Goal: Task Accomplishment & Management: Manage account settings

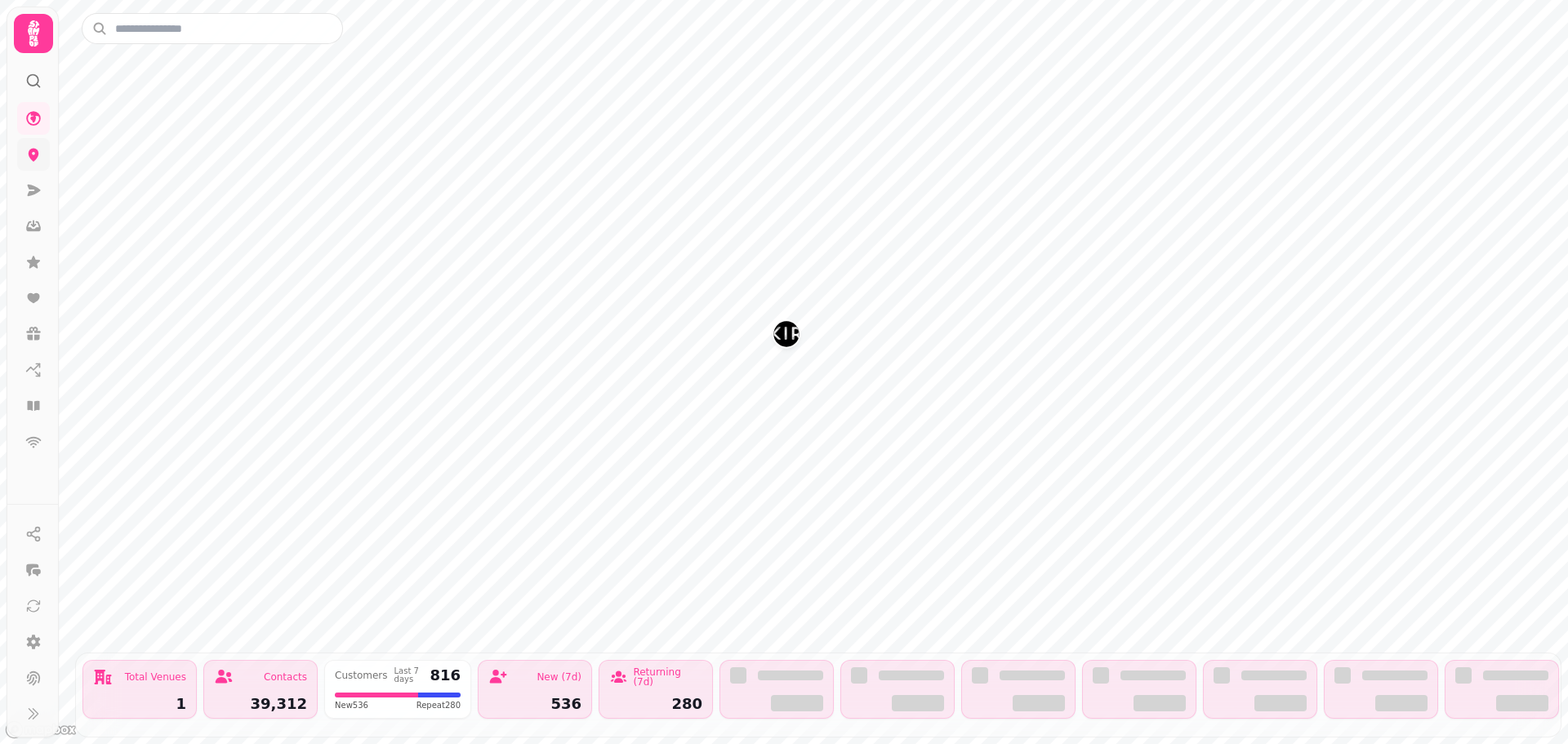
click at [30, 153] on icon at bounding box center [34, 155] width 11 height 13
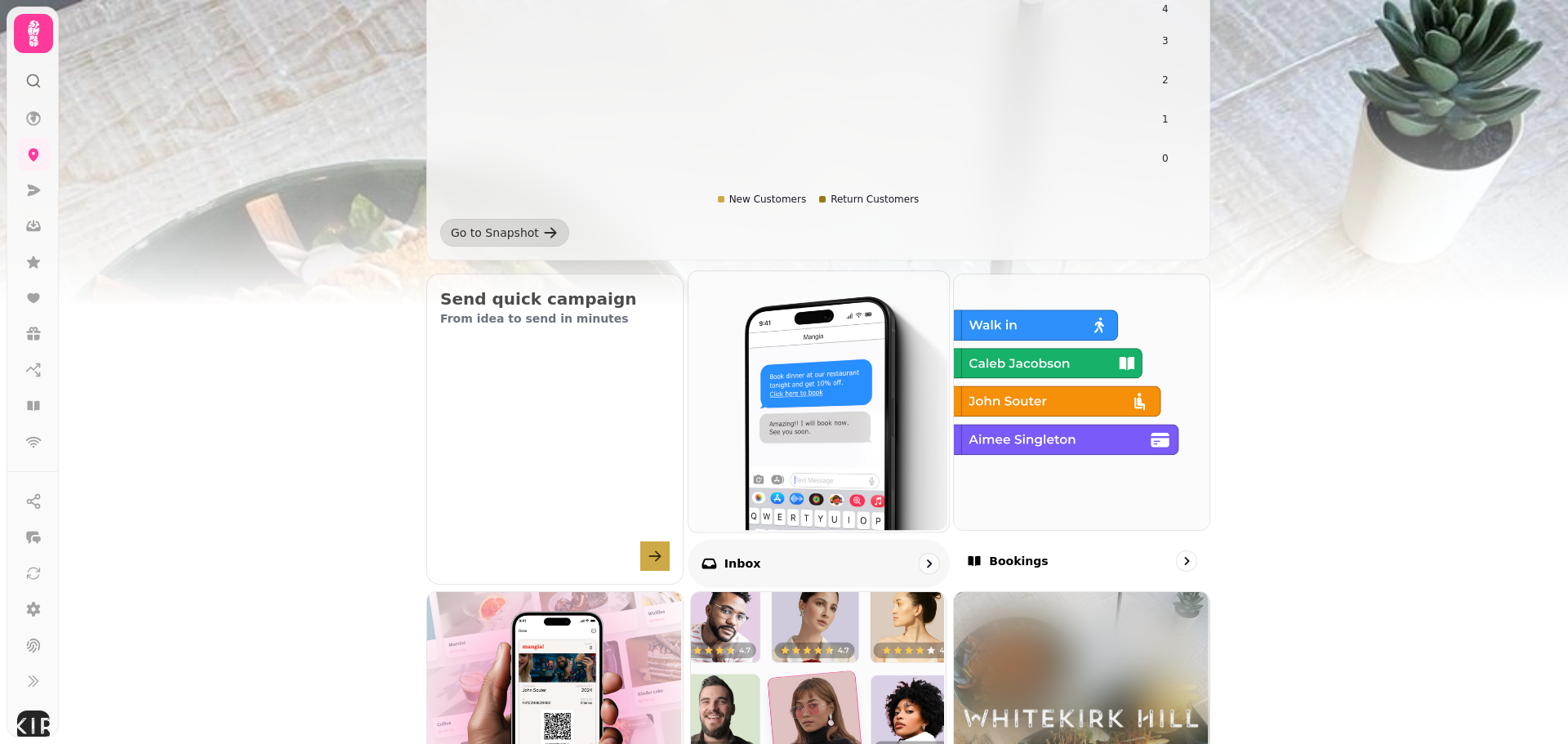
scroll to position [408, 0]
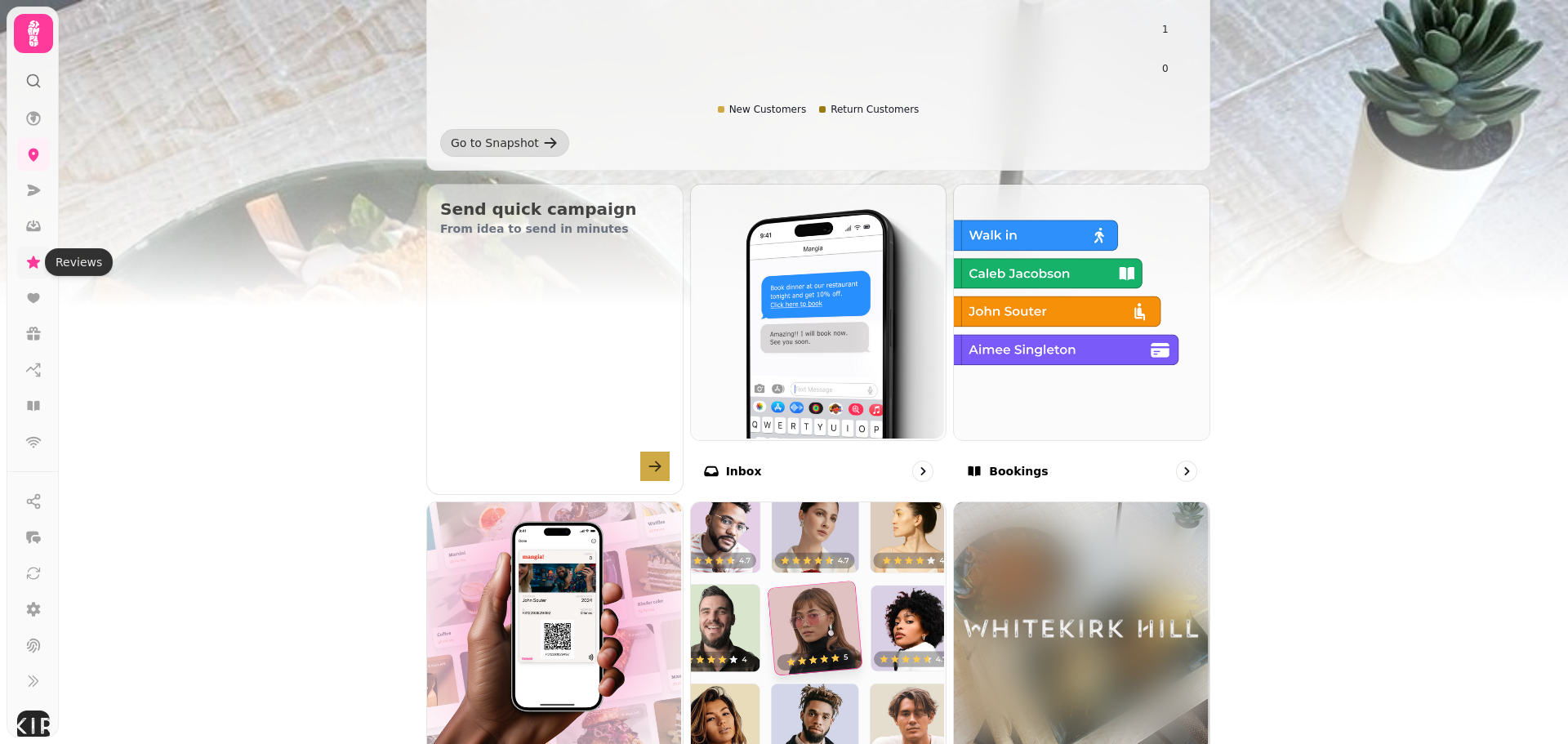
click at [35, 261] on icon at bounding box center [33, 262] width 13 height 13
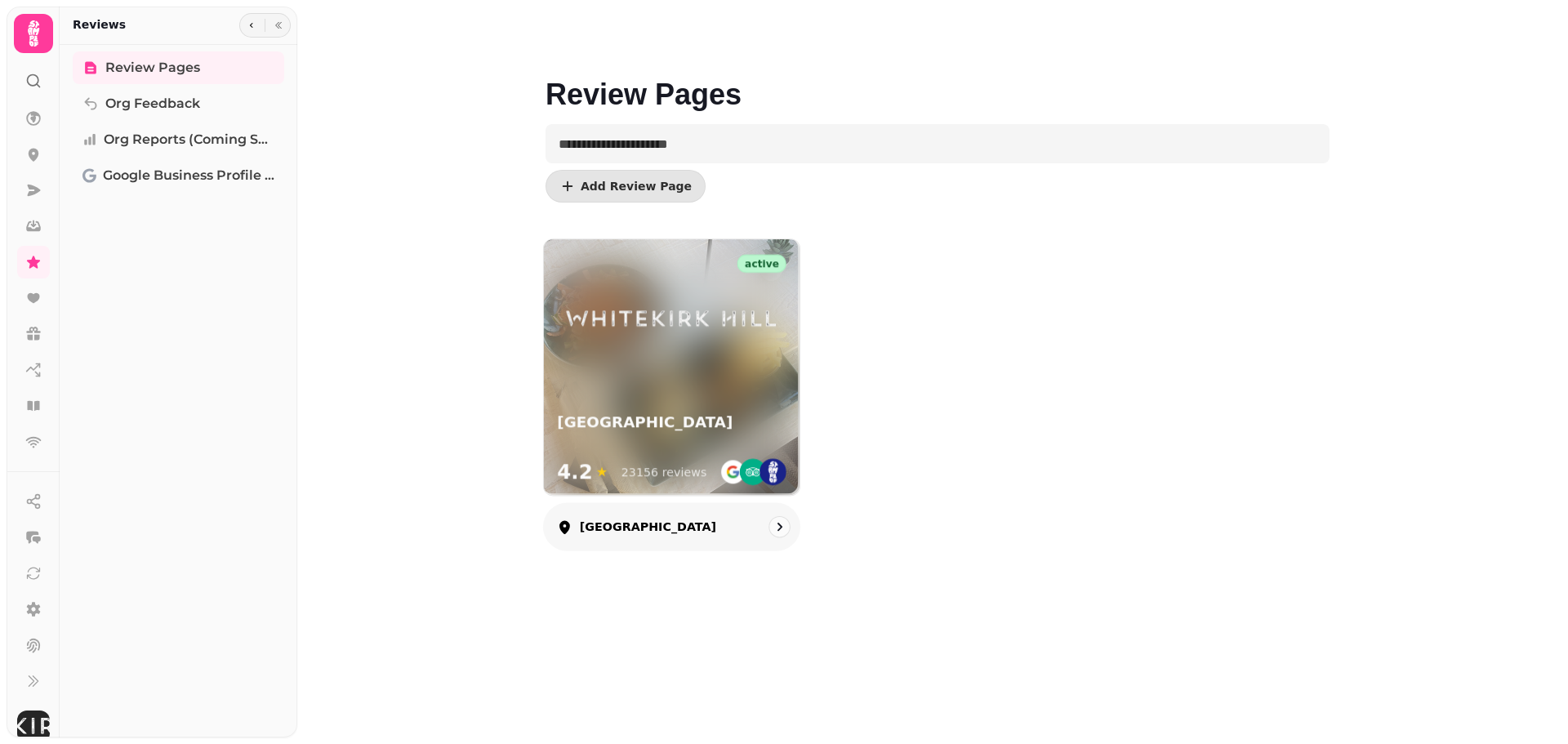
click at [602, 407] on div "Whitekirk Hill 4.2 ★ 23156 reviews" at bounding box center [671, 450] width 256 height 89
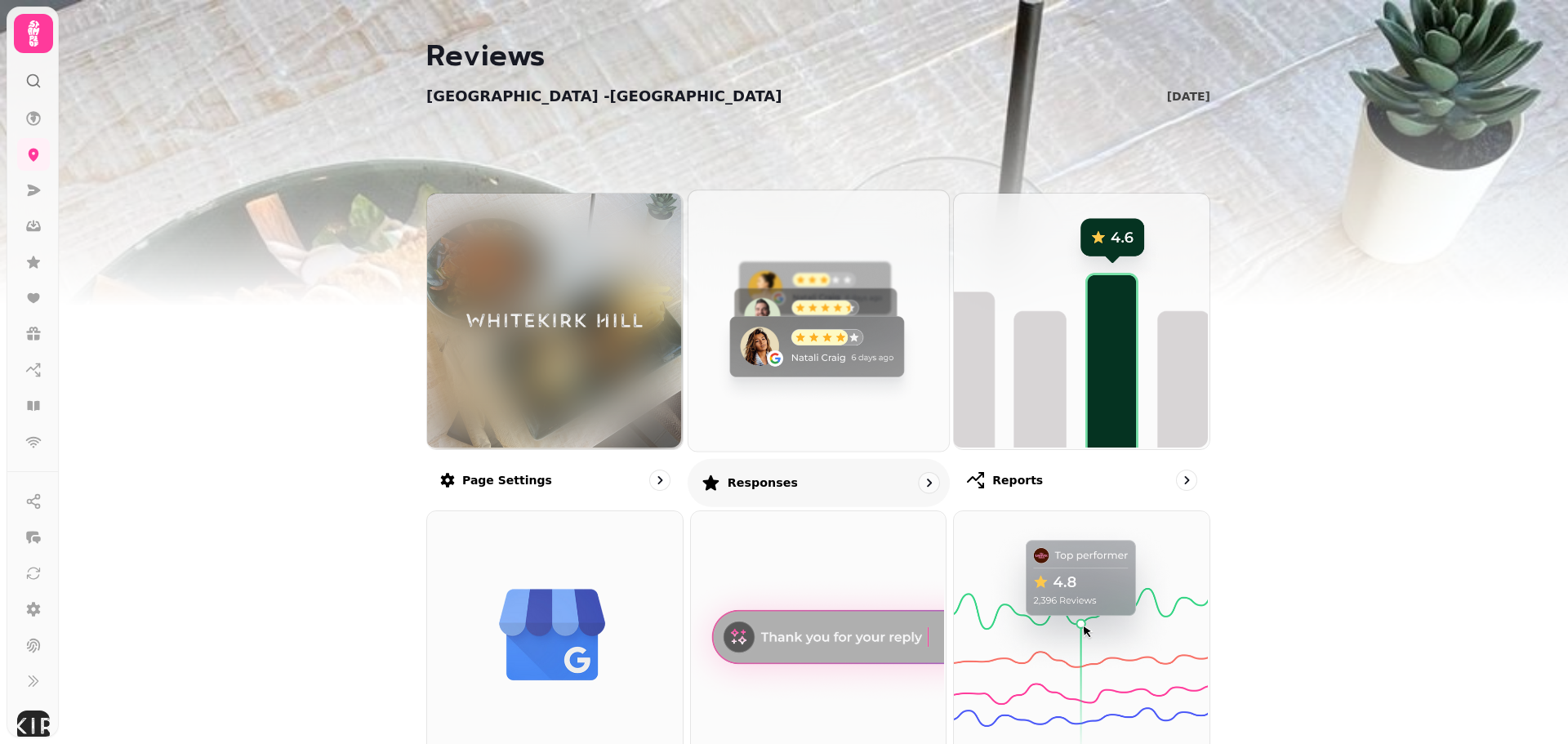
click at [755, 353] on img at bounding box center [816, 319] width 260 height 260
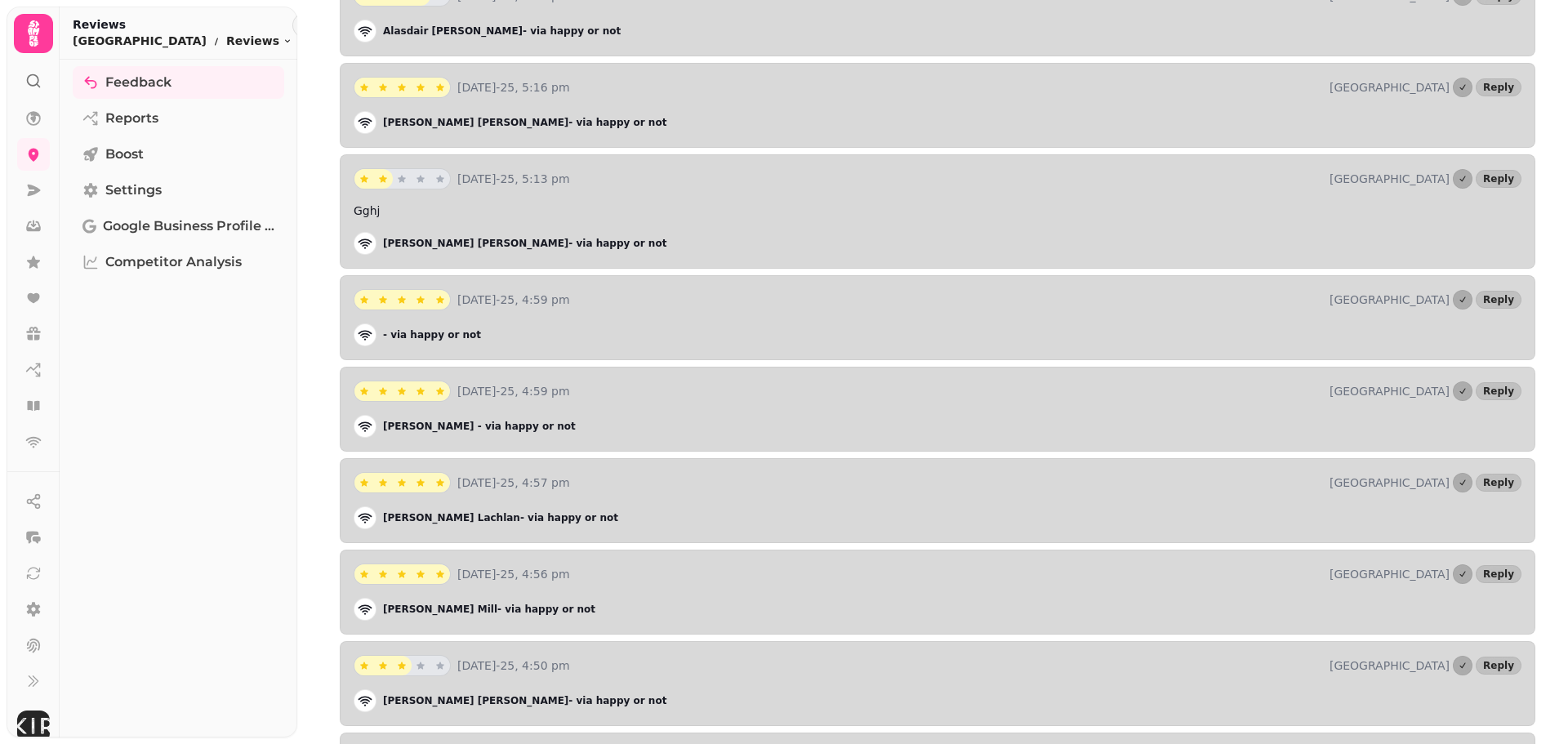
scroll to position [4554, 0]
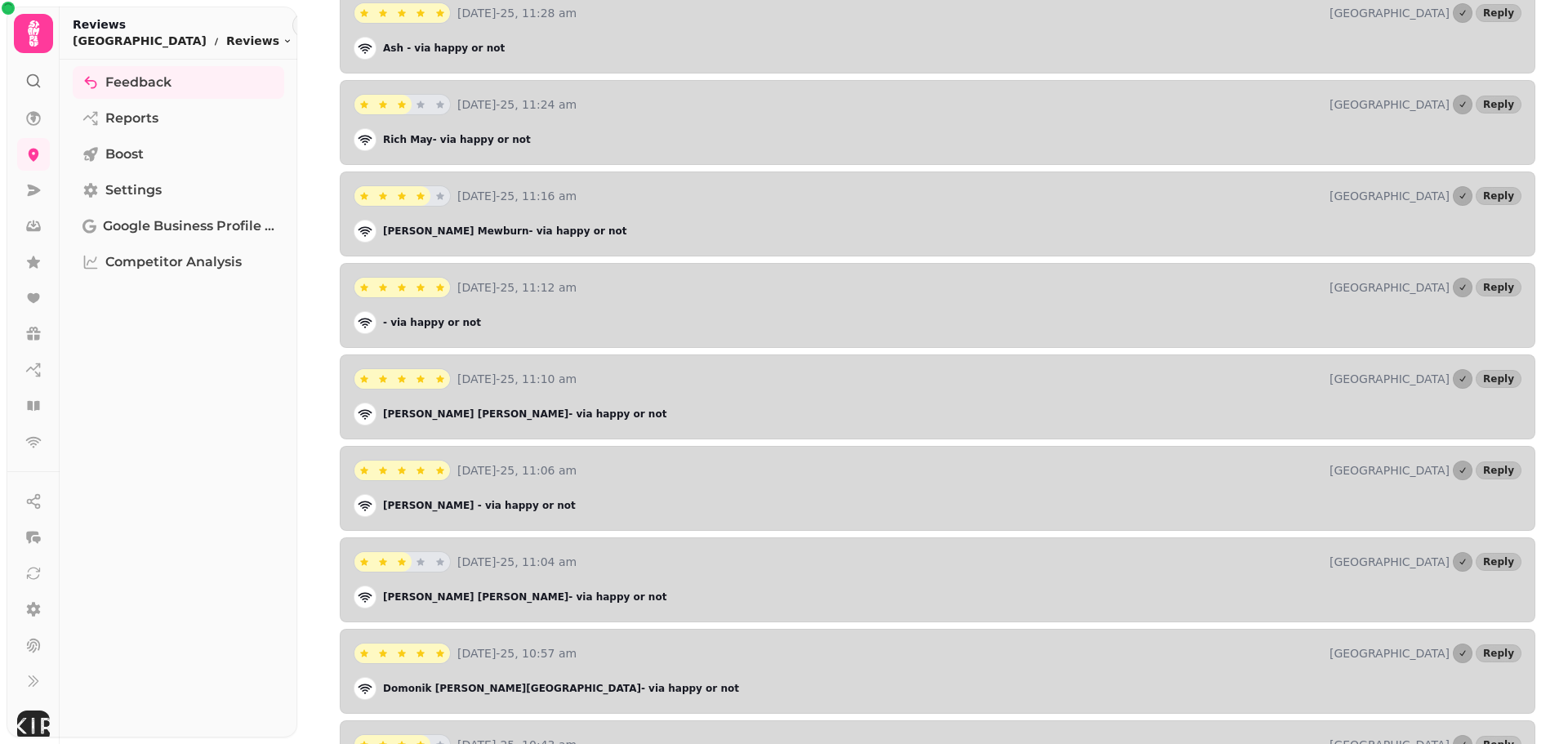
scroll to position [18102, 0]
